Goal: Check status: Check status

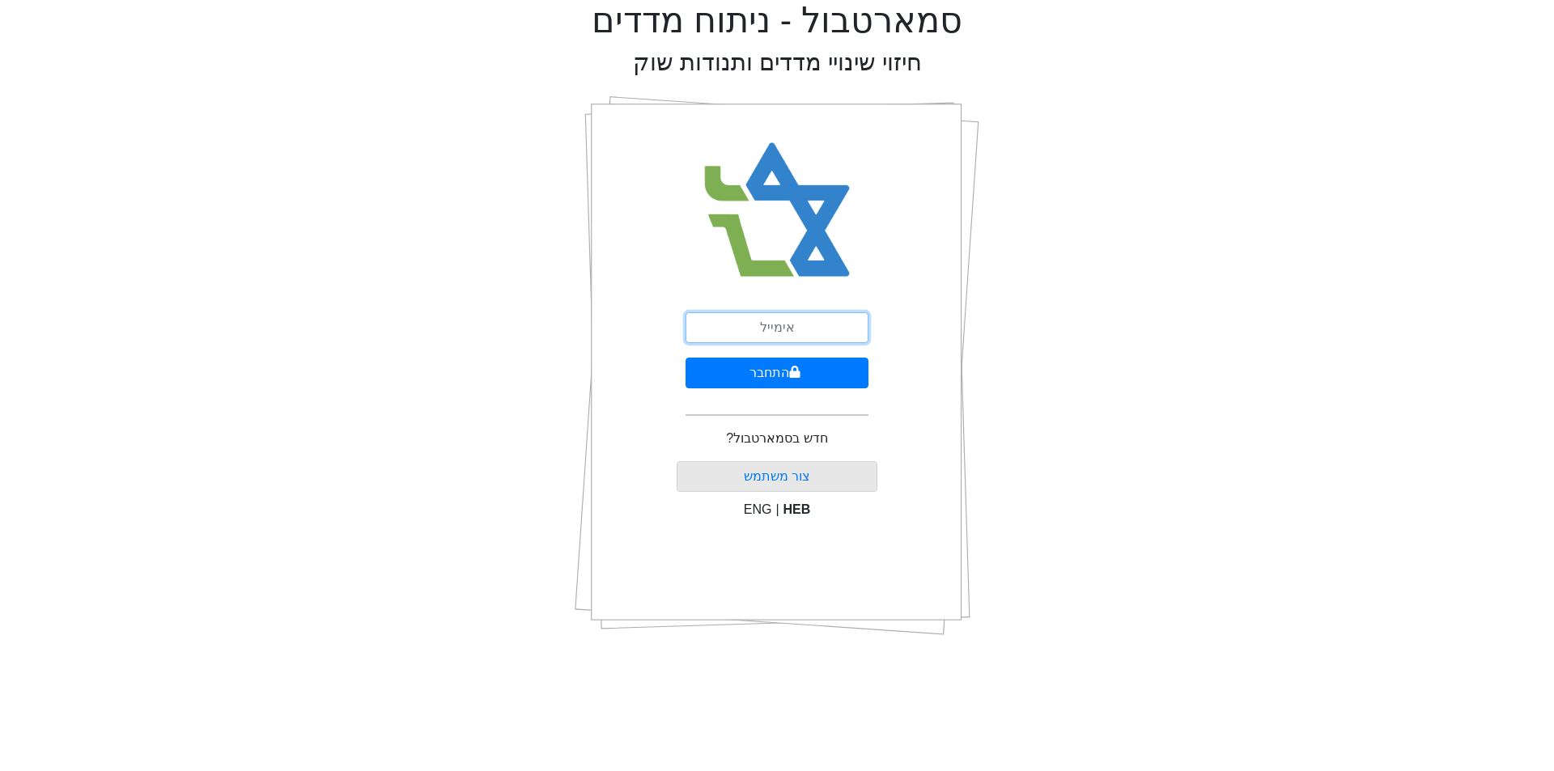
drag, startPoint x: 0, startPoint y: 0, endPoint x: 804, endPoint y: 328, distance: 868.1
click at [804, 328] on input "email" at bounding box center [777, 327] width 183 height 31
type input "[EMAIL_ADDRESS][DOMAIN_NAME]"
click at [781, 370] on button "התחבר" at bounding box center [777, 373] width 183 height 31
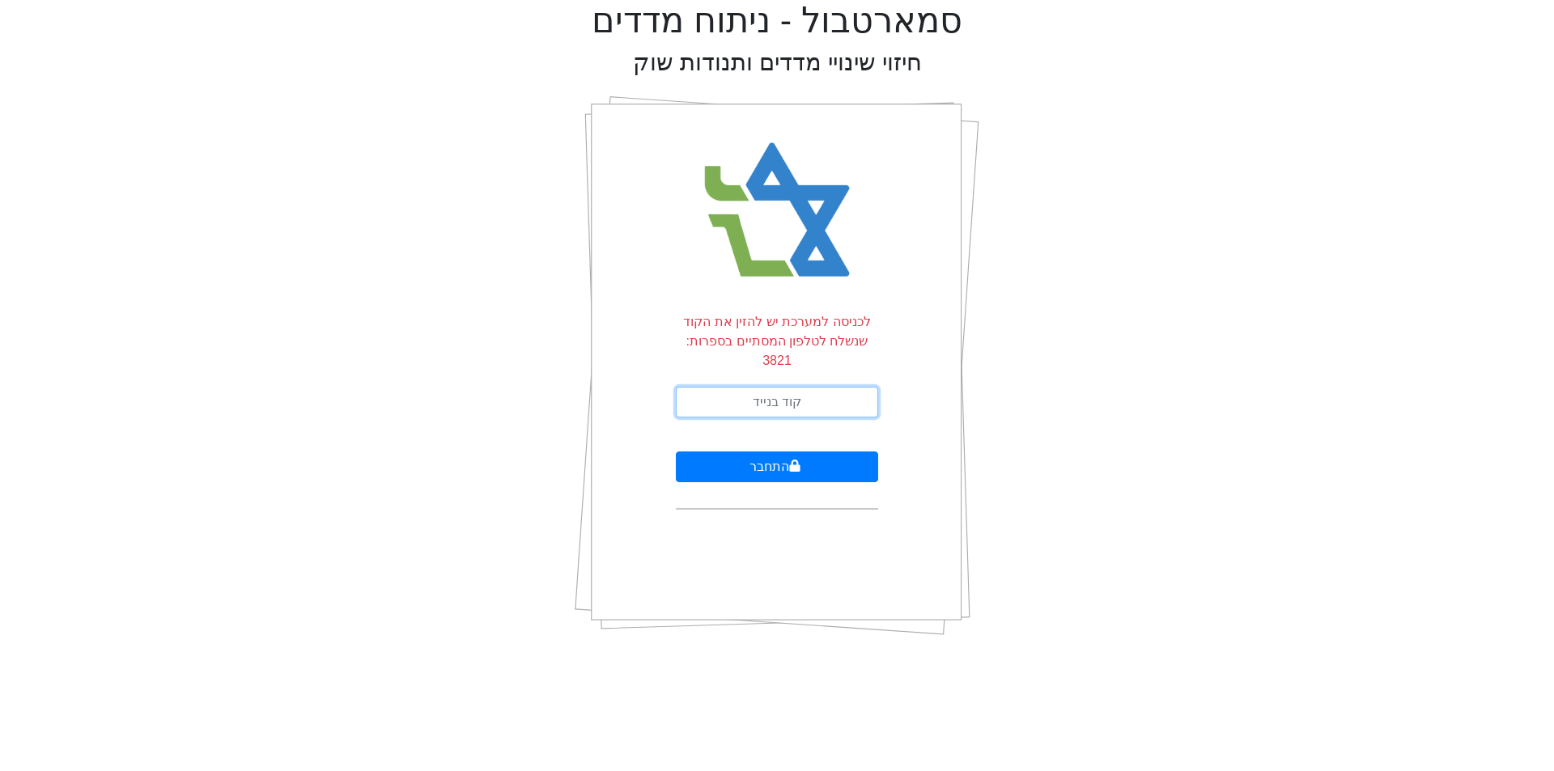
click at [793, 387] on input "text" at bounding box center [777, 402] width 202 height 31
type input "273030"
click at [771, 452] on button "התחבר" at bounding box center [777, 467] width 202 height 31
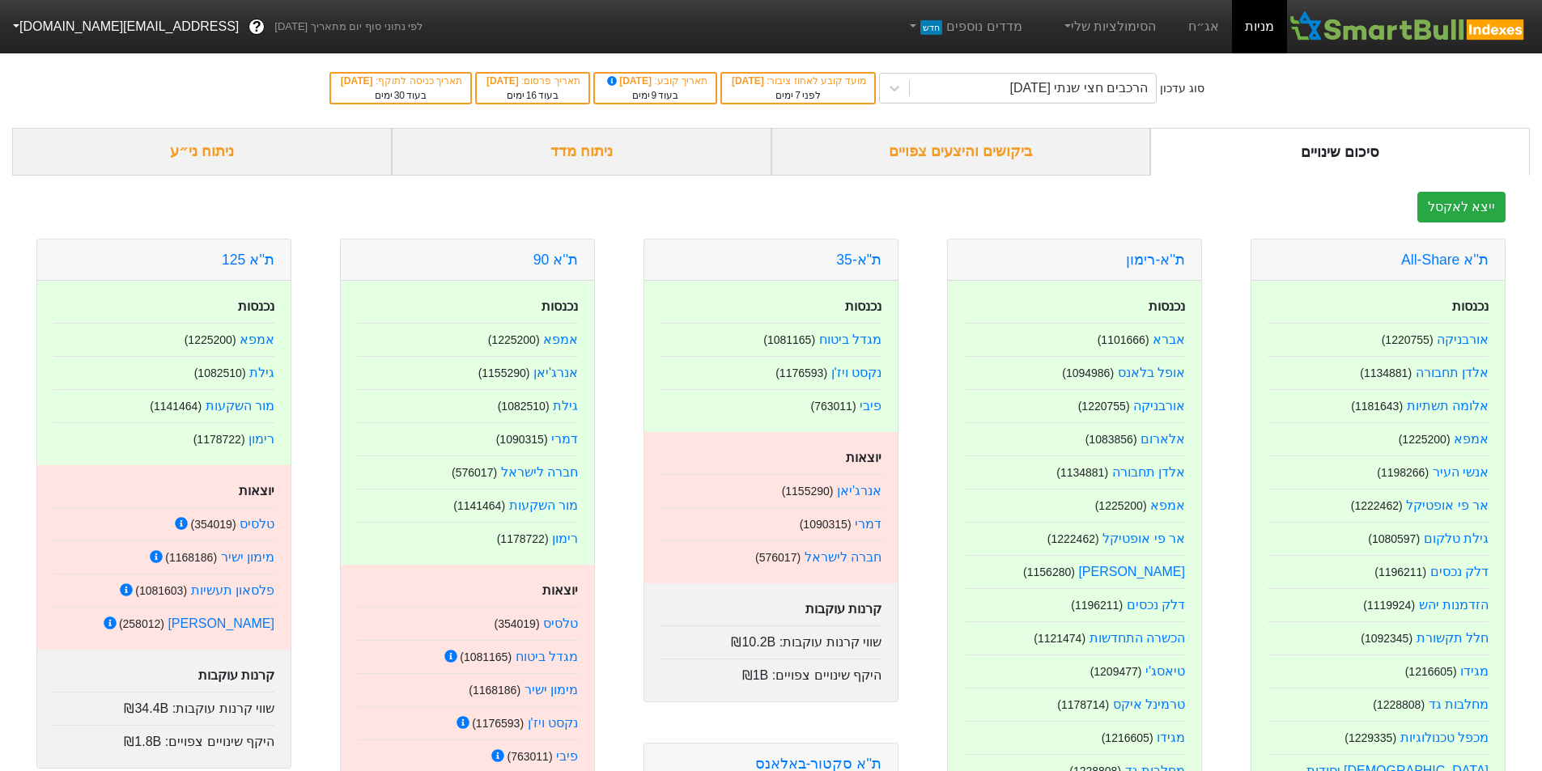
click at [987, 146] on div "ביקושים והיצעים צפויים" at bounding box center [961, 152] width 380 height 48
